Goal: Task Accomplishment & Management: Complete application form

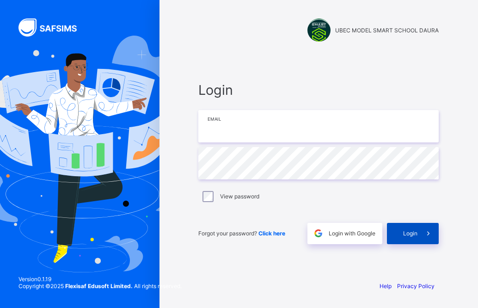
type input "**********"
click at [418, 236] on span at bounding box center [427, 233] width 21 height 21
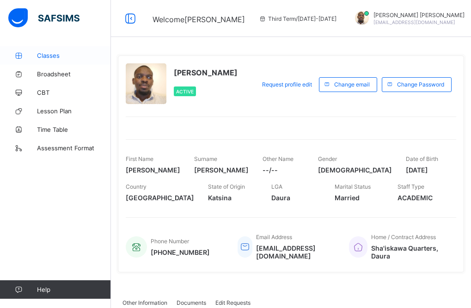
click at [55, 58] on span "Classes" at bounding box center [74, 55] width 74 height 7
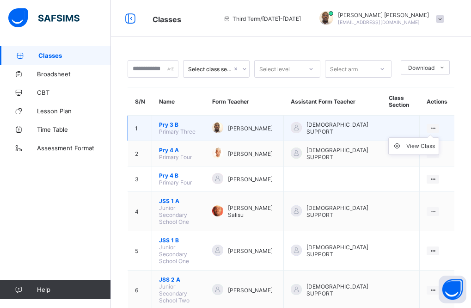
click at [439, 137] on ul "View Class" at bounding box center [413, 146] width 51 height 18
click at [435, 144] on div "View Class" at bounding box center [420, 145] width 29 height 9
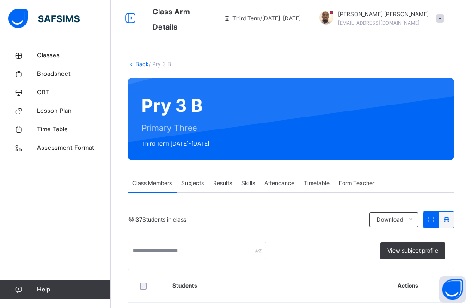
click at [222, 184] on span "Results" at bounding box center [222, 183] width 19 height 8
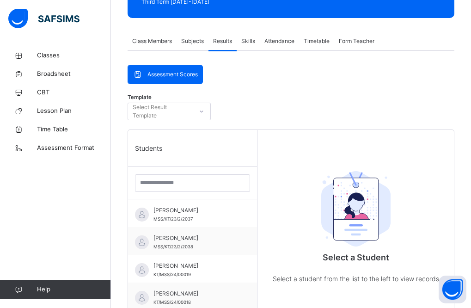
scroll to position [203, 0]
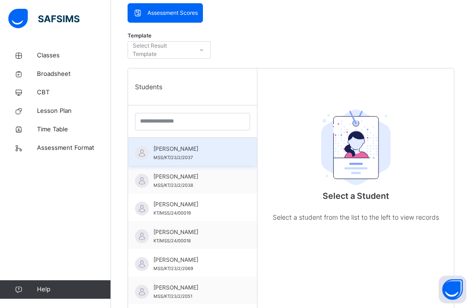
click at [190, 151] on span "[PERSON_NAME]" at bounding box center [194, 149] width 83 height 8
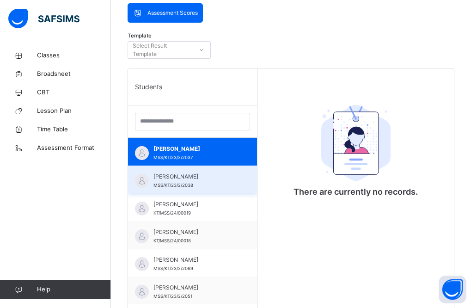
click at [192, 183] on span "MSS/KT/23/2/2038" at bounding box center [173, 184] width 40 height 5
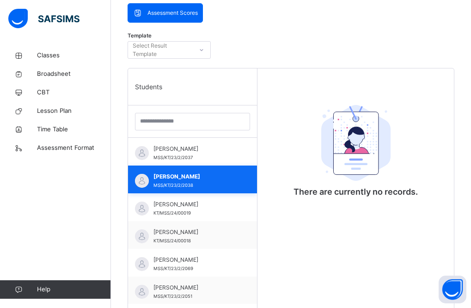
click at [192, 180] on span "[PERSON_NAME]" at bounding box center [194, 176] width 83 height 8
click at [226, 181] on div "[PERSON_NAME] MSS/KT/23/2/2038" at bounding box center [194, 180] width 83 height 17
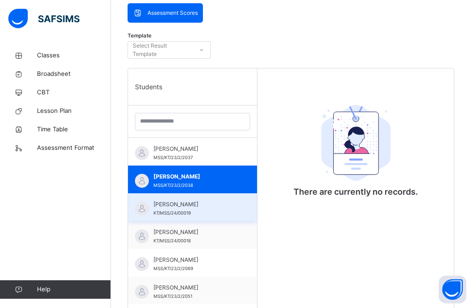
click at [211, 206] on span "[PERSON_NAME]" at bounding box center [194, 204] width 83 height 8
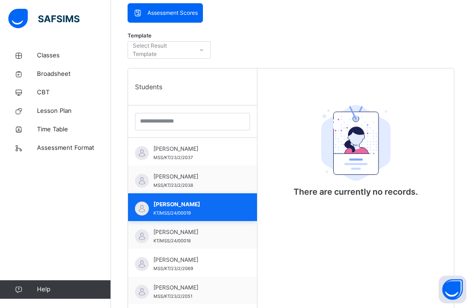
click at [211, 206] on span "[PERSON_NAME]" at bounding box center [194, 204] width 83 height 8
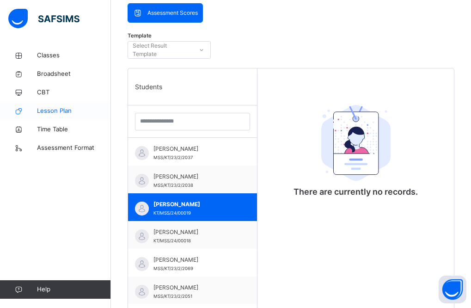
click at [52, 111] on span "Lesson Plan" at bounding box center [74, 110] width 74 height 9
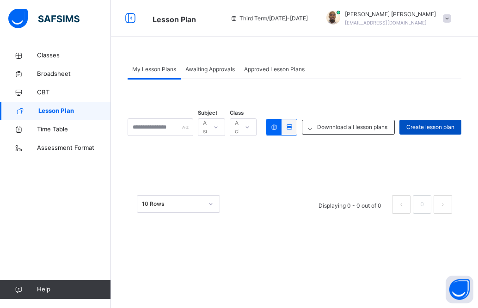
click at [451, 128] on span "Create lesson plan" at bounding box center [430, 127] width 48 height 8
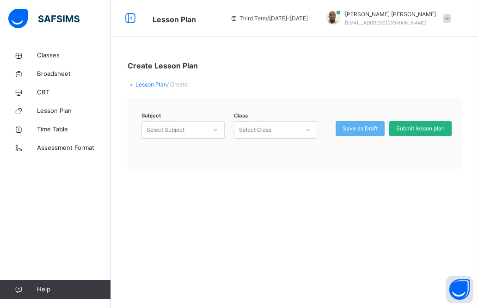
click at [436, 131] on span "Submit lesson plan" at bounding box center [420, 128] width 48 height 8
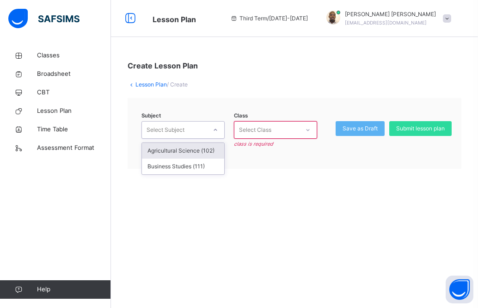
click at [215, 130] on icon at bounding box center [215, 130] width 3 height 2
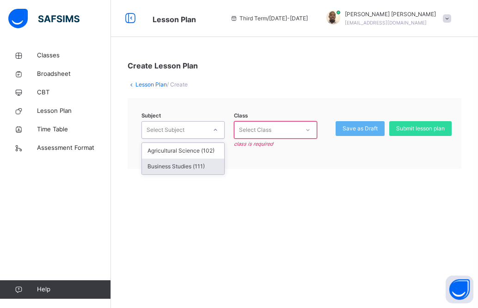
click at [202, 170] on div "Business Studies (111)" at bounding box center [183, 166] width 82 height 16
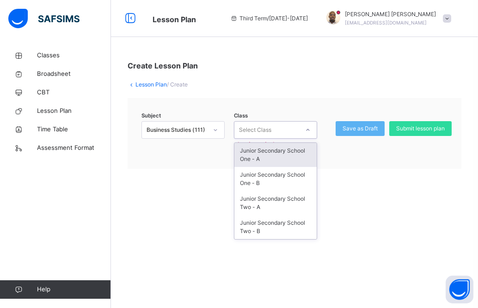
click at [306, 131] on icon at bounding box center [308, 129] width 6 height 9
click at [215, 132] on icon at bounding box center [215, 129] width 6 height 9
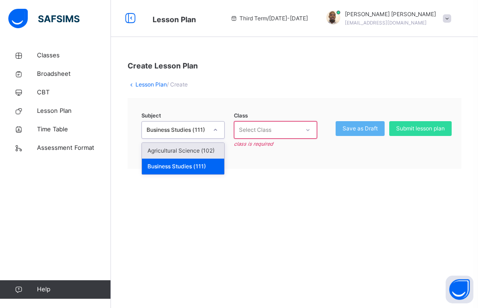
click at [208, 151] on div "Agricultural Science (102)" at bounding box center [183, 151] width 82 height 16
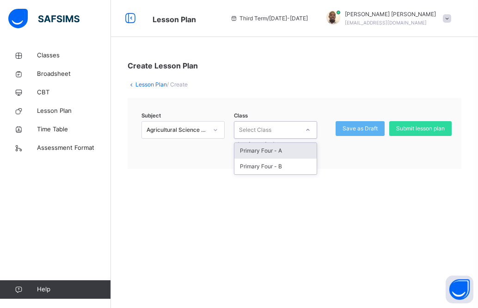
click at [308, 131] on icon at bounding box center [308, 129] width 6 height 9
click at [299, 153] on div "Primary Four - A" at bounding box center [275, 151] width 82 height 16
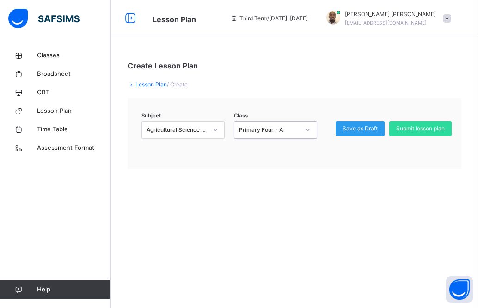
click at [360, 131] on span "Save as Draft" at bounding box center [359, 128] width 35 height 8
click at [369, 132] on span "Save as Draft" at bounding box center [359, 128] width 35 height 8
click at [365, 127] on span "Save as Draft" at bounding box center [359, 128] width 35 height 8
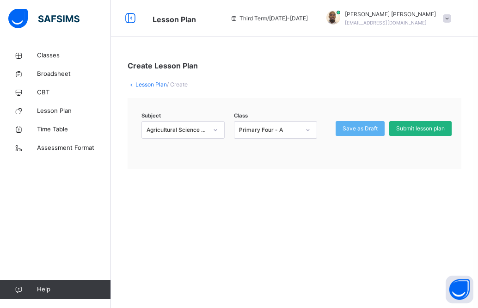
click at [425, 127] on span "Submit lesson plan" at bounding box center [420, 128] width 48 height 8
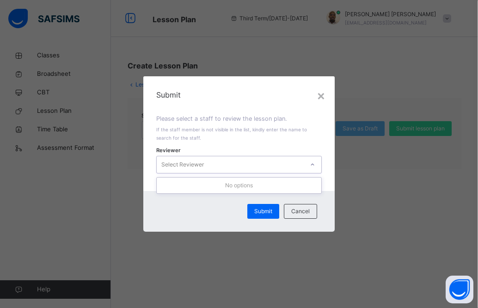
click at [312, 165] on icon at bounding box center [312, 164] width 6 height 9
click at [310, 161] on icon at bounding box center [312, 164] width 6 height 9
click at [219, 174] on div "Reviewer Select Reviewer" at bounding box center [238, 164] width 165 height 27
click at [314, 165] on icon at bounding box center [312, 164] width 6 height 9
click at [319, 97] on div "×" at bounding box center [320, 94] width 9 height 19
